Goal: Information Seeking & Learning: Learn about a topic

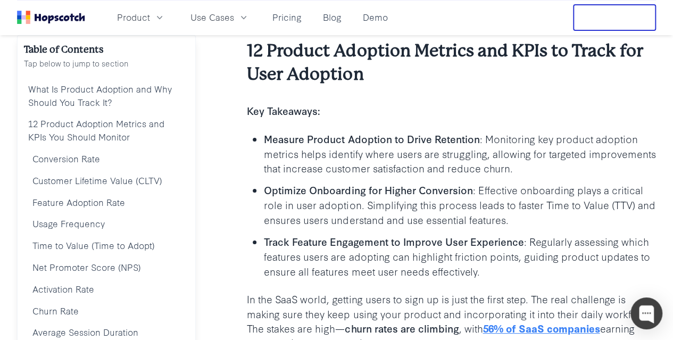
scroll to position [251, 0]
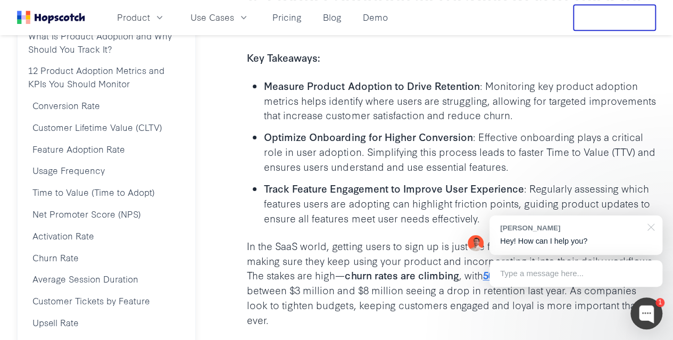
click at [657, 221] on div at bounding box center [648, 226] width 27 height 22
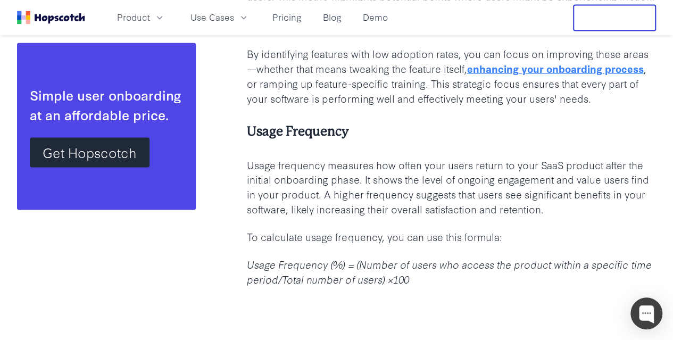
scroll to position [2910, 0]
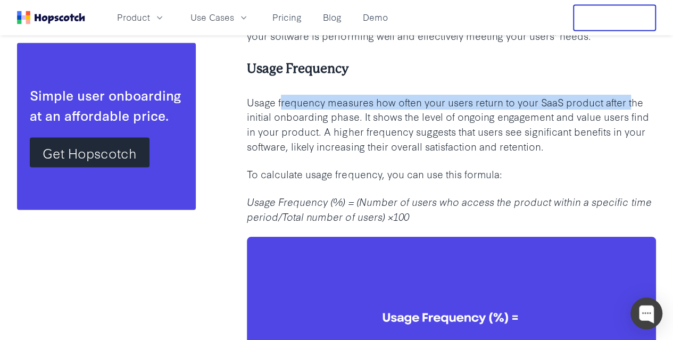
drag, startPoint x: 281, startPoint y: 100, endPoint x: 629, endPoint y: 100, distance: 348.3
click at [629, 100] on p "Usage frequency measures how often your users return to your SaaS product after…" at bounding box center [451, 125] width 409 height 60
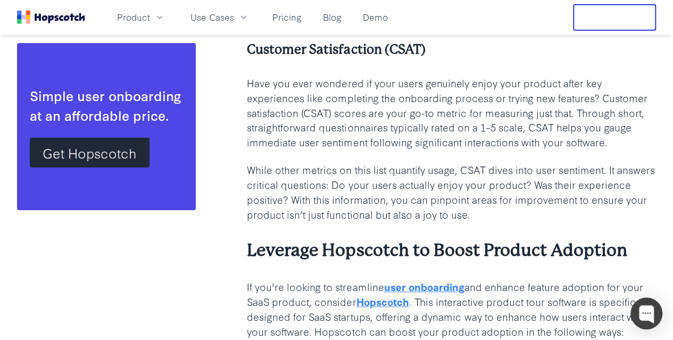
scroll to position [5568, 0]
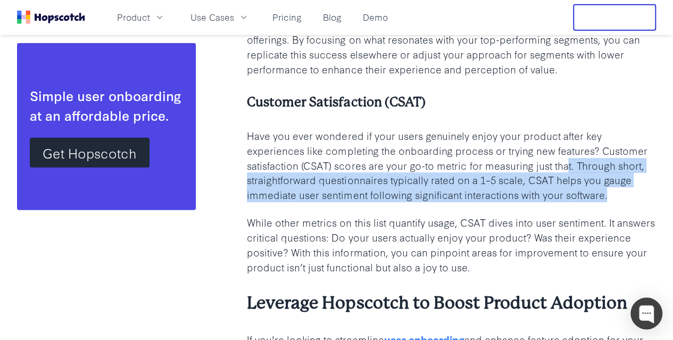
drag, startPoint x: 576, startPoint y: 168, endPoint x: 608, endPoint y: 194, distance: 41.2
click at [608, 194] on p "Have you ever wondered if your users genuinely enjoy your product after key exp…" at bounding box center [451, 165] width 409 height 74
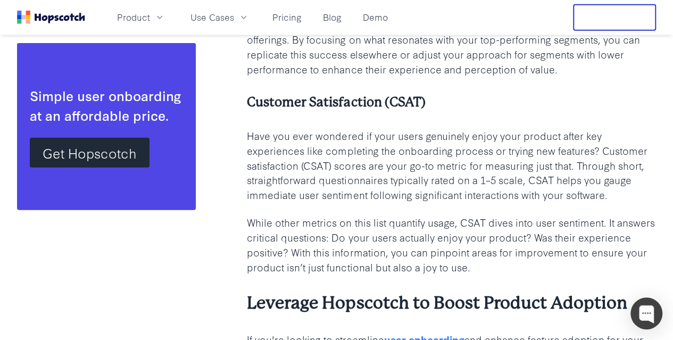
click at [467, 215] on p "While other metrics on this list quantify usage, CSAT dives into user sentiment…" at bounding box center [451, 245] width 409 height 60
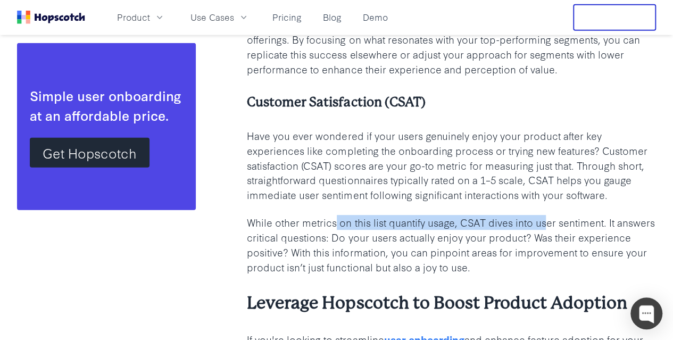
drag, startPoint x: 338, startPoint y: 223, endPoint x: 547, endPoint y: 214, distance: 209.7
click at [547, 215] on p "While other metrics on this list quantify usage, CSAT dives into user sentiment…" at bounding box center [451, 245] width 409 height 60
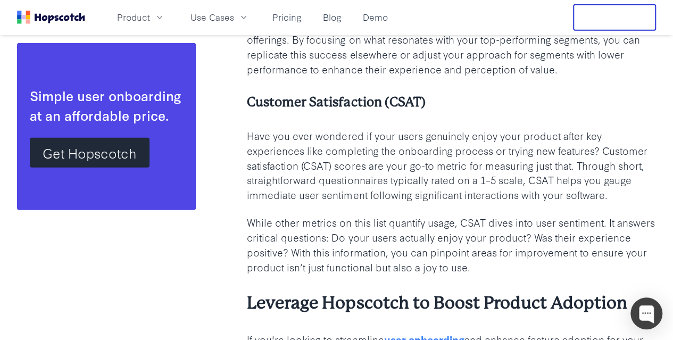
click at [538, 215] on p "While other metrics on this list quantify usage, CSAT dives into user sentiment…" at bounding box center [451, 245] width 409 height 60
drag, startPoint x: 252, startPoint y: 239, endPoint x: 326, endPoint y: 233, distance: 75.2
click at [326, 233] on p "While other metrics on this list quantify usage, CSAT dives into user sentiment…" at bounding box center [451, 245] width 409 height 60
click at [331, 233] on p "While other metrics on this list quantify usage, CSAT dives into user sentiment…" at bounding box center [451, 245] width 409 height 60
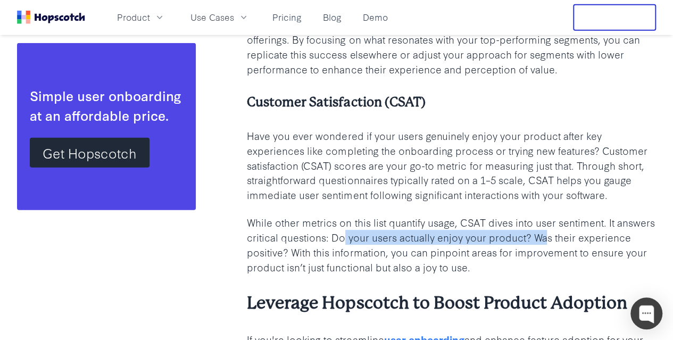
drag, startPoint x: 342, startPoint y: 236, endPoint x: 546, endPoint y: 234, distance: 203.1
click at [546, 234] on p "While other metrics on this list quantify usage, CSAT dives into user sentiment…" at bounding box center [451, 245] width 409 height 60
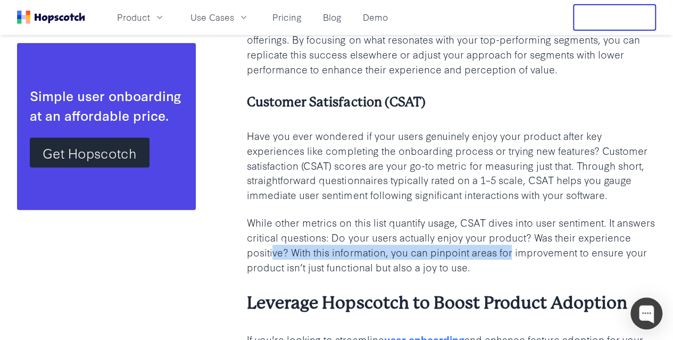
drag, startPoint x: 271, startPoint y: 247, endPoint x: 510, endPoint y: 244, distance: 239.3
click at [510, 244] on p "While other metrics on this list quantify usage, CSAT dives into user sentiment…" at bounding box center [451, 245] width 409 height 60
click at [510, 245] on p "While other metrics on this list quantify usage, CSAT dives into user sentiment…" at bounding box center [451, 245] width 409 height 60
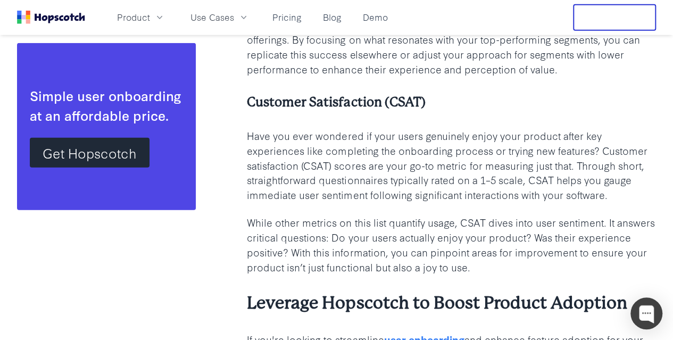
click at [513, 242] on p "While other metrics on this list quantify usage, CSAT dives into user sentiment…" at bounding box center [451, 245] width 409 height 60
click at [418, 256] on p "While other metrics on this list quantify usage, CSAT dives into user sentiment…" at bounding box center [451, 245] width 409 height 60
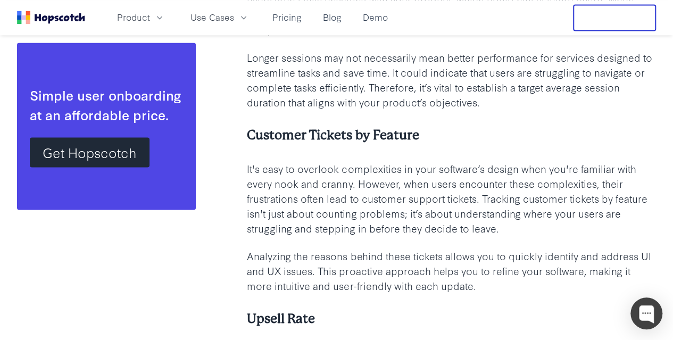
scroll to position [4771, 0]
